Goal: Information Seeking & Learning: Learn about a topic

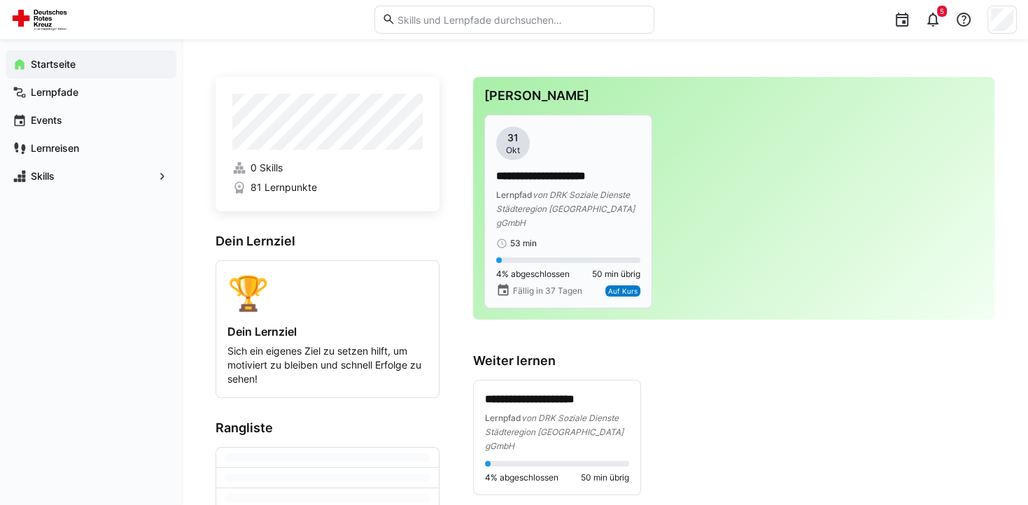
click at [564, 178] on p "**********" at bounding box center [568, 177] width 144 height 16
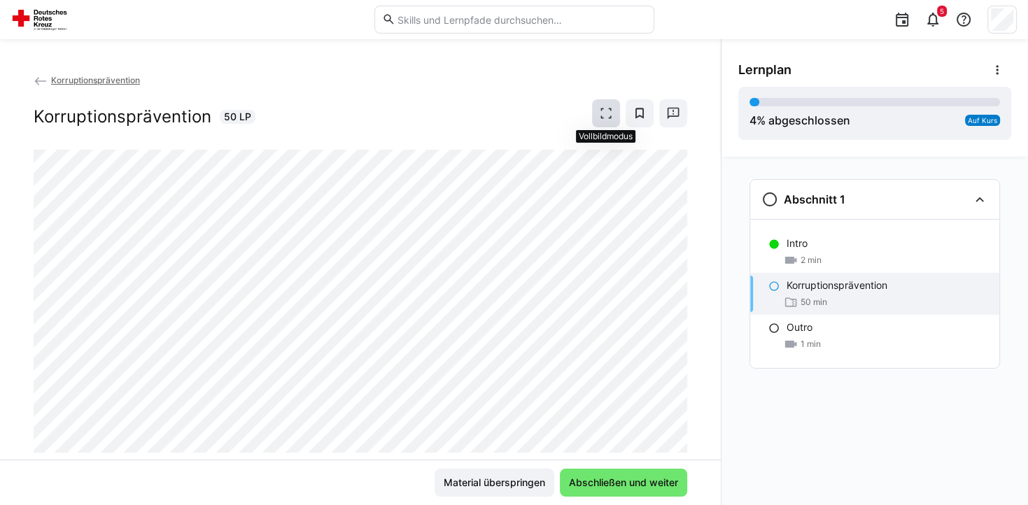
click at [611, 118] on eds-icon at bounding box center [606, 113] width 14 height 14
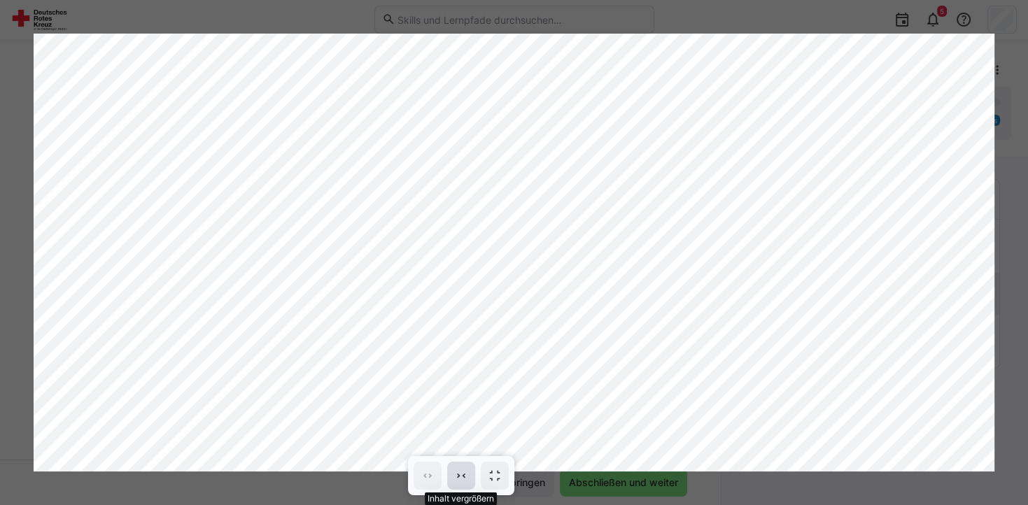
click at [463, 468] on span at bounding box center [461, 476] width 28 height 28
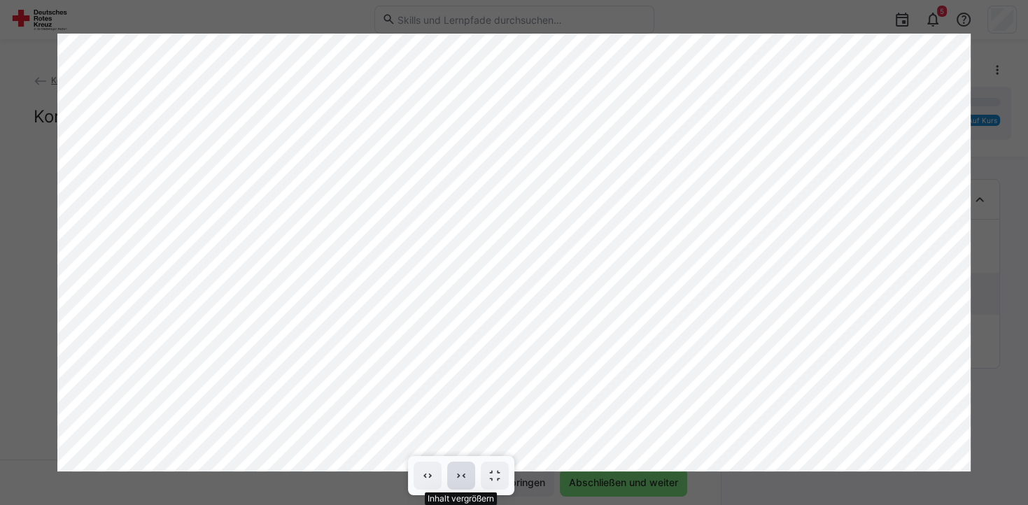
click at [463, 468] on span at bounding box center [461, 476] width 28 height 28
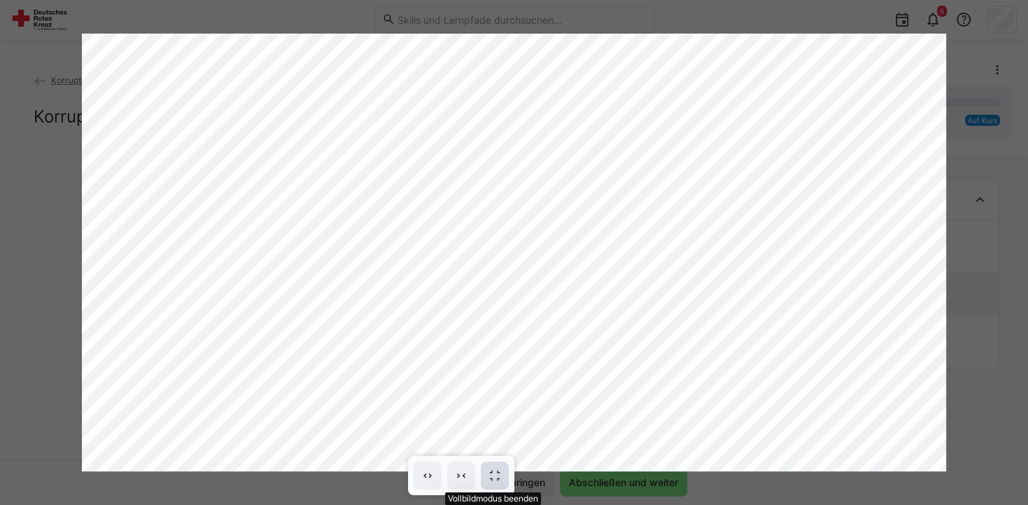
click at [505, 465] on span at bounding box center [495, 476] width 28 height 28
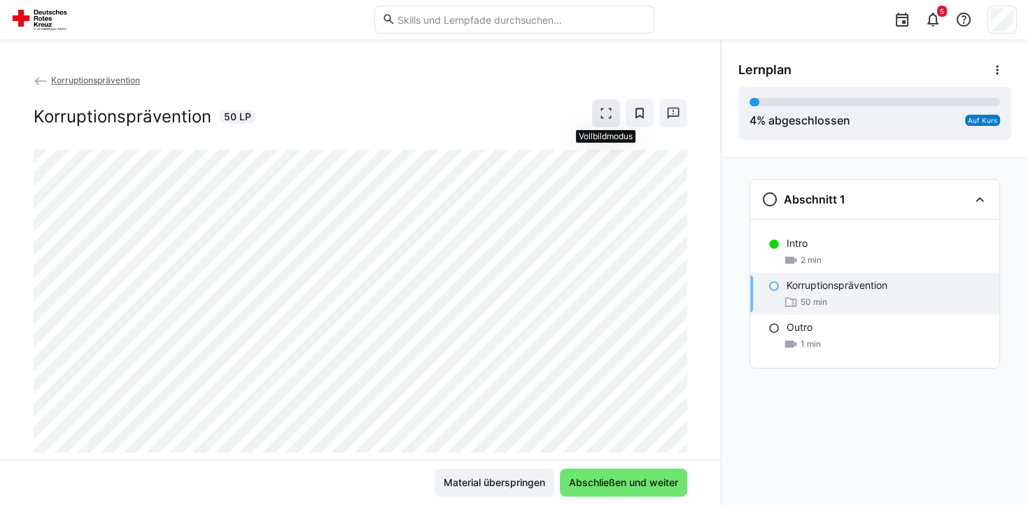
click at [617, 113] on span at bounding box center [606, 113] width 28 height 28
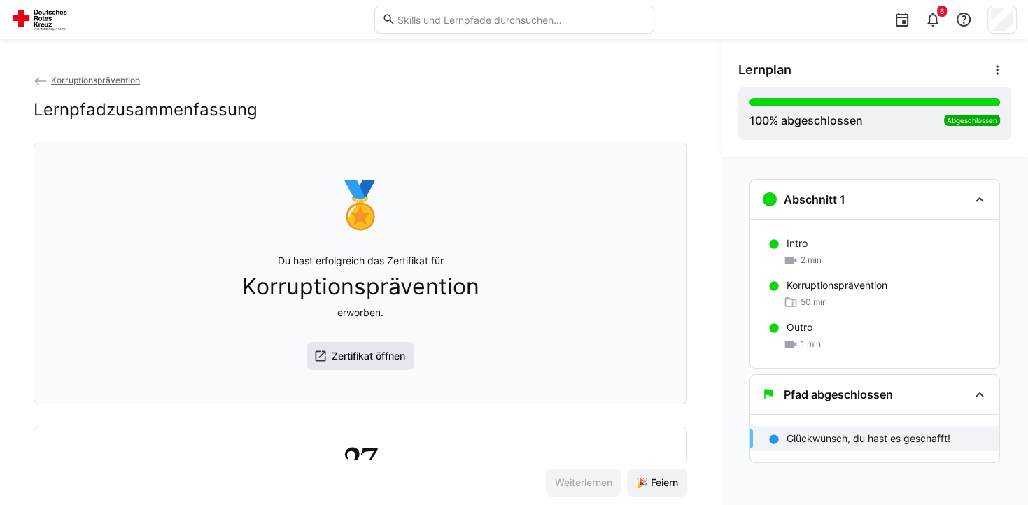
click at [337, 357] on span "Zertifikat öffnen" at bounding box center [369, 356] width 78 height 14
